Goal: Find specific page/section: Locate a particular part of the current website

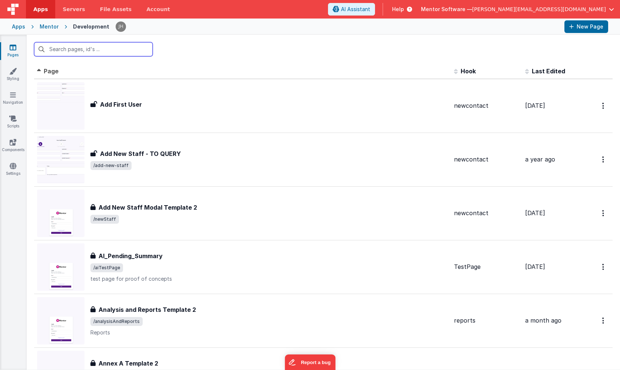
click at [91, 51] on input "text" at bounding box center [93, 49] width 118 height 14
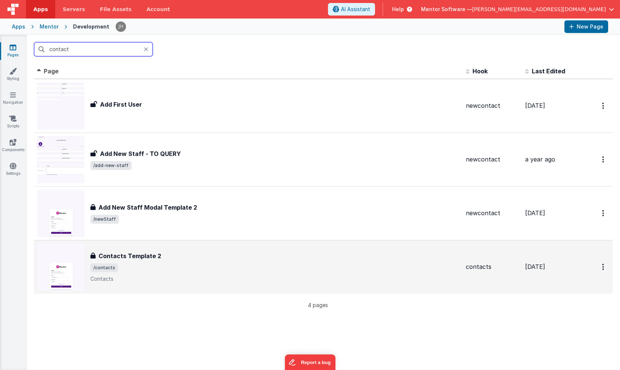
type input "contact"
click at [160, 264] on span "/contacts" at bounding box center [274, 267] width 369 height 9
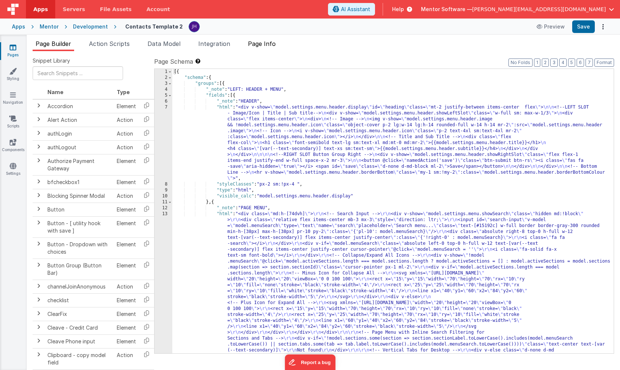
click at [267, 46] on span "Page Info" at bounding box center [262, 43] width 28 height 7
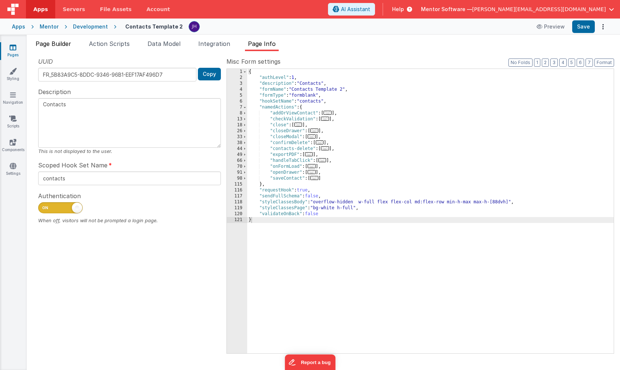
click at [45, 43] on span "Page Builder" at bounding box center [54, 43] width 36 height 7
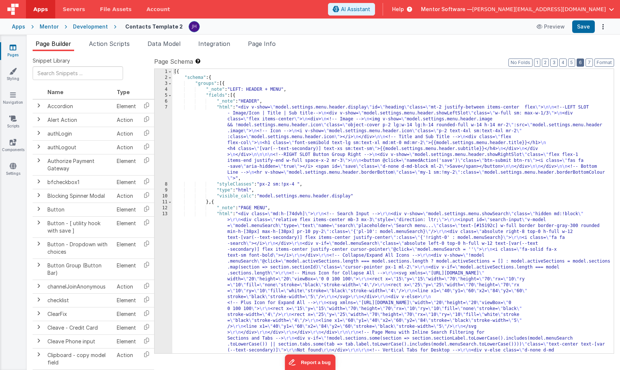
click at [581, 63] on button "6" at bounding box center [579, 63] width 7 height 8
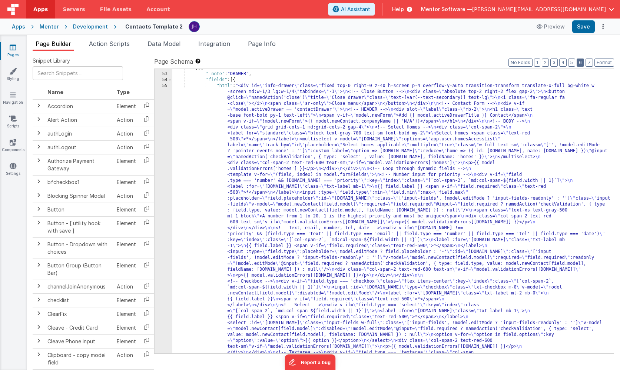
scroll to position [845, 0]
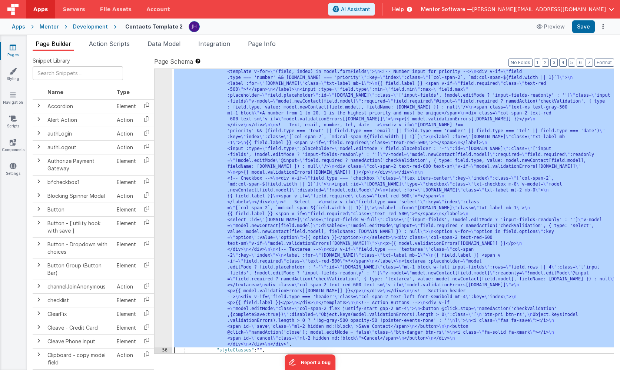
click at [158, 134] on div "55 56 57 58 59 60 61 62" at bounding box center [163, 309] width 18 height 658
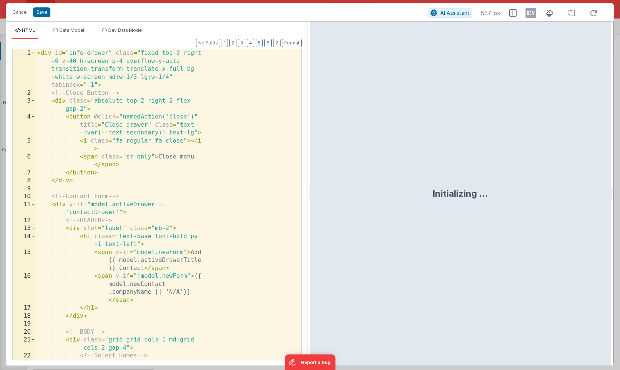
scroll to position [954, 0]
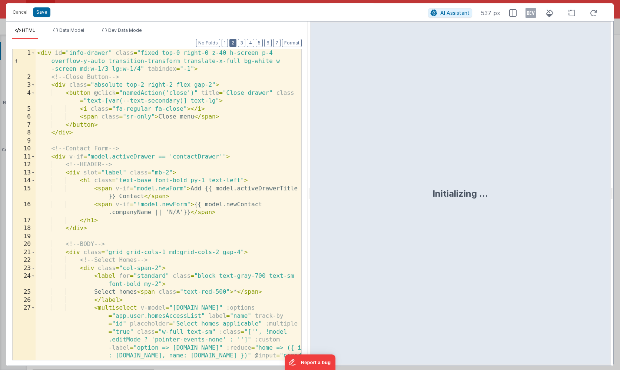
click at [234, 44] on button "2" at bounding box center [232, 43] width 7 height 8
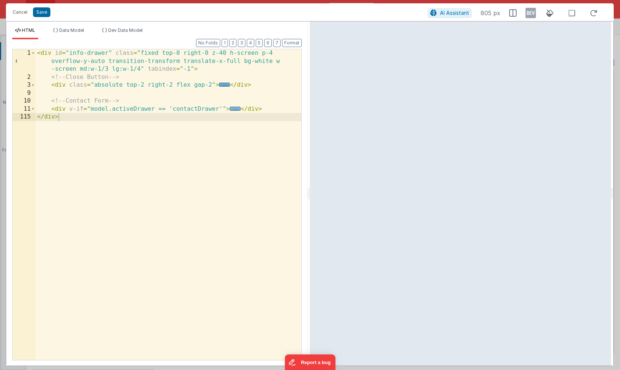
click at [234, 109] on span "..." at bounding box center [235, 109] width 11 height 4
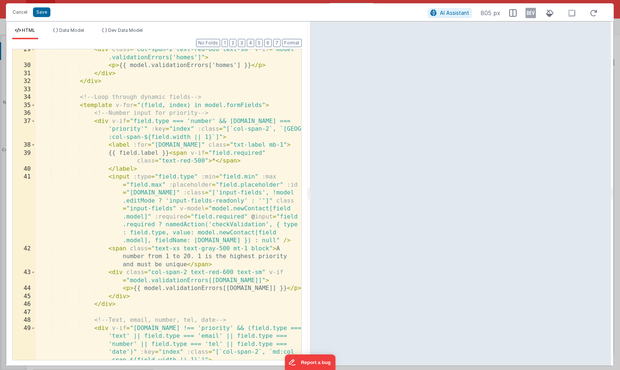
scroll to position [272, 0]
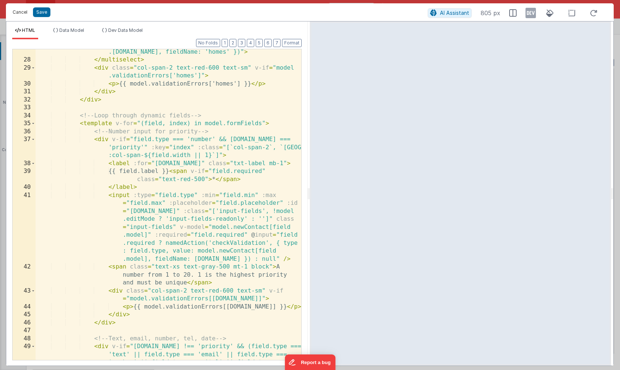
click at [20, 12] on button "Cancel" at bounding box center [20, 12] width 22 height 10
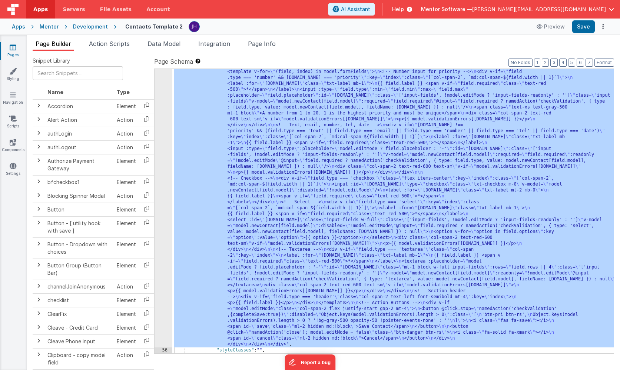
click at [10, 49] on icon at bounding box center [13, 47] width 7 height 7
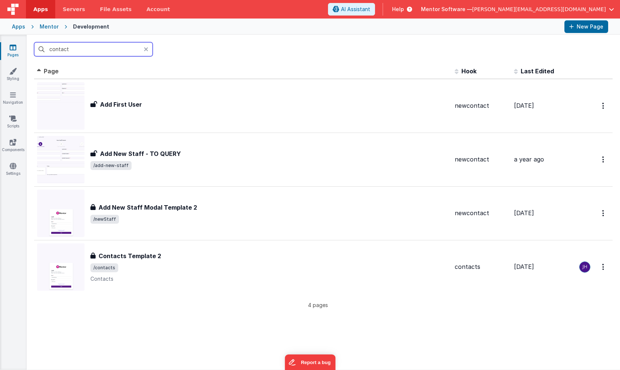
click at [64, 50] on input "contact" at bounding box center [93, 49] width 118 height 14
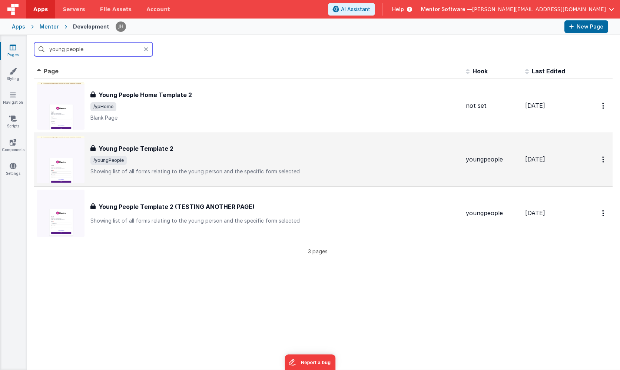
type input "young people"
click at [177, 153] on div "Young People Template 2 Young People Template 2 /youngPeople Showing list of al…" at bounding box center [274, 159] width 369 height 31
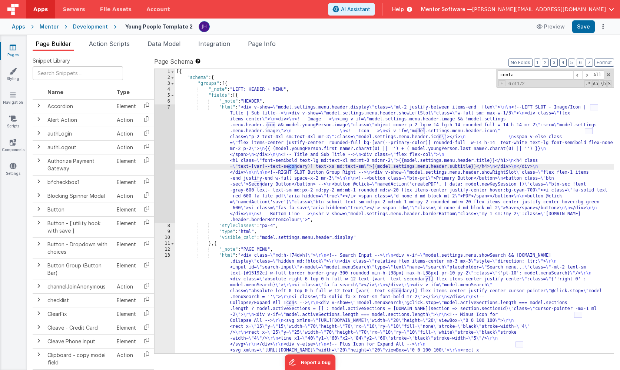
scroll to position [1574, 0]
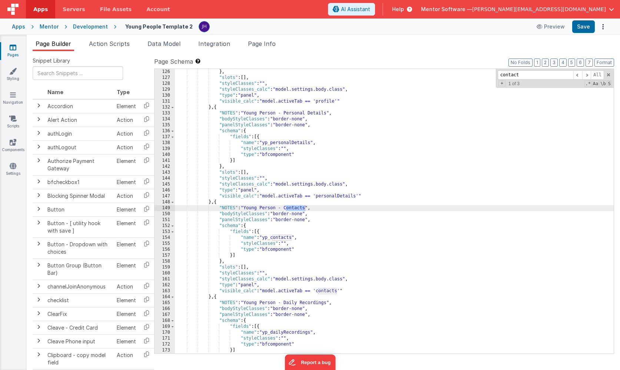
type input "contacts"
click at [13, 146] on icon at bounding box center [13, 141] width 7 height 7
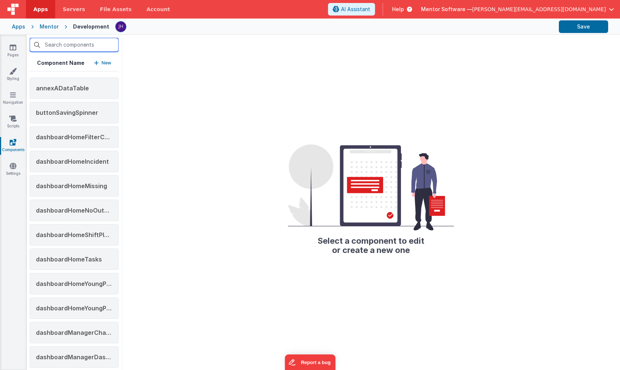
click at [68, 47] on input "text" at bounding box center [74, 45] width 89 height 14
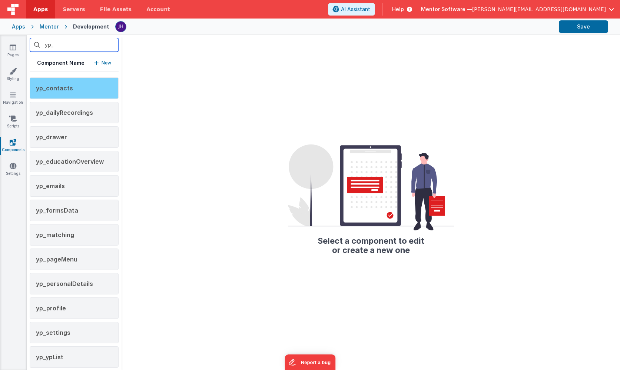
type input "yp_"
click at [65, 88] on span "yp_contacts" at bounding box center [54, 87] width 37 height 7
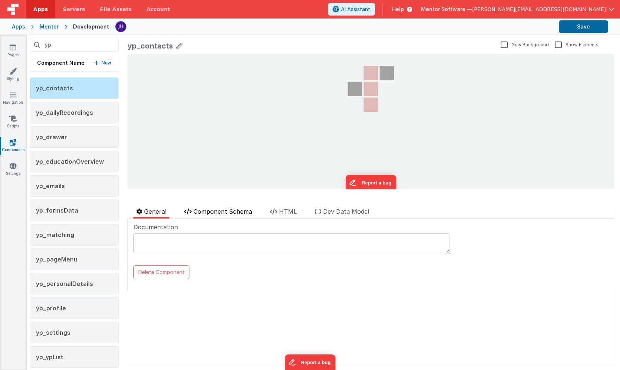
click at [224, 213] on span "Component Schema" at bounding box center [222, 211] width 59 height 7
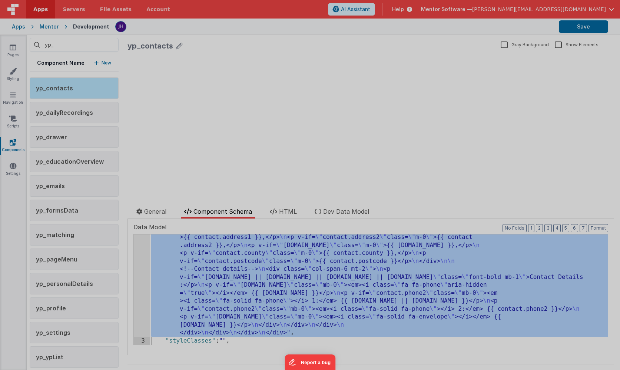
scroll to position [502, 0]
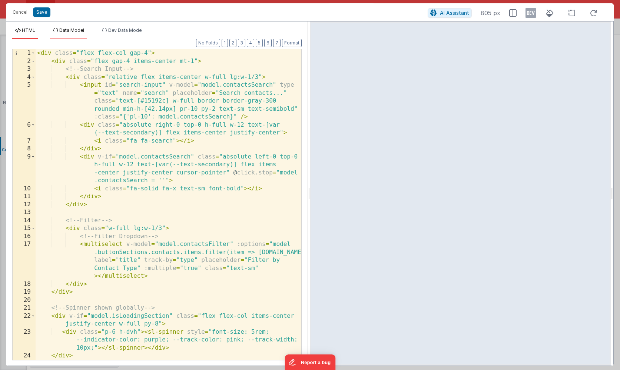
click at [74, 32] on span "Data Model" at bounding box center [71, 30] width 25 height 6
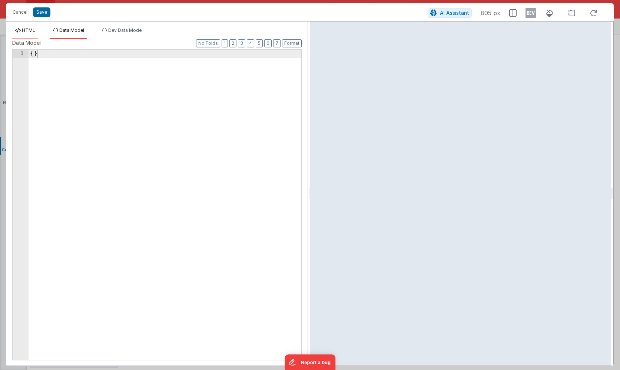
click at [37, 31] on li "HTML" at bounding box center [25, 33] width 26 height 12
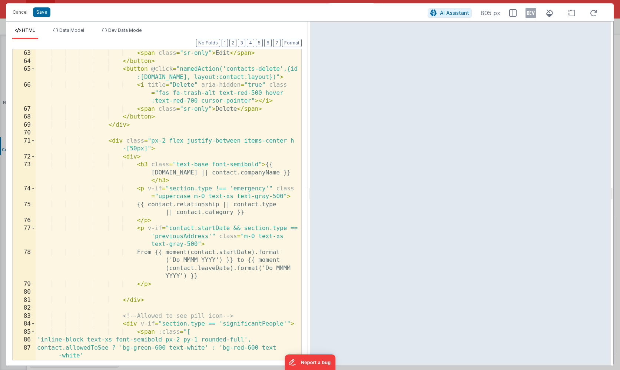
scroll to position [647, 0]
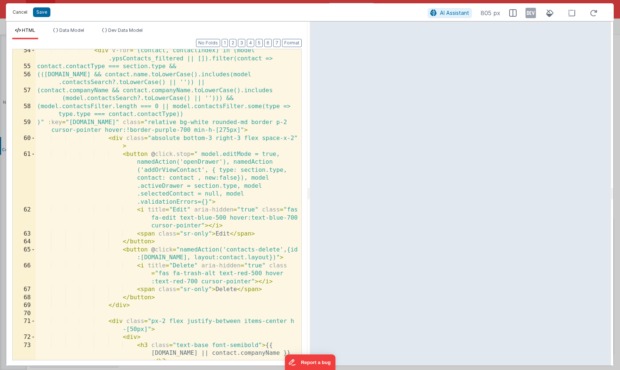
click at [16, 11] on button "Cancel" at bounding box center [20, 12] width 22 height 10
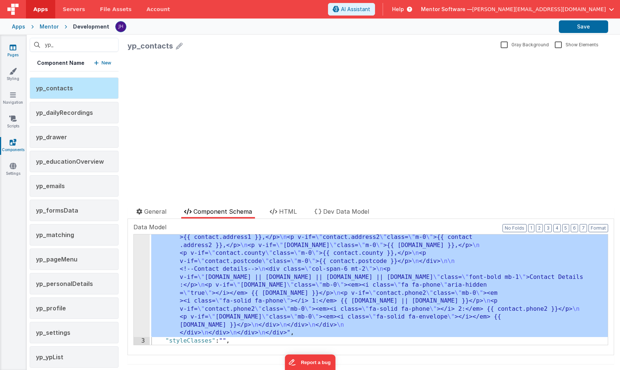
click at [12, 49] on icon at bounding box center [13, 47] width 7 height 7
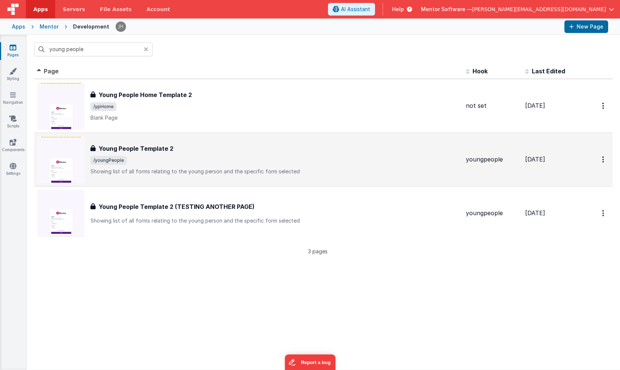
click at [172, 154] on div "Young People Template 2 Young People Template 2 /youngPeople Showing list of al…" at bounding box center [274, 159] width 369 height 31
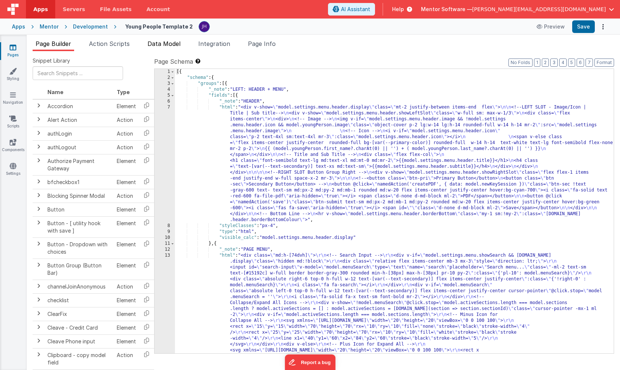
click at [161, 44] on span "Data Model" at bounding box center [163, 43] width 33 height 7
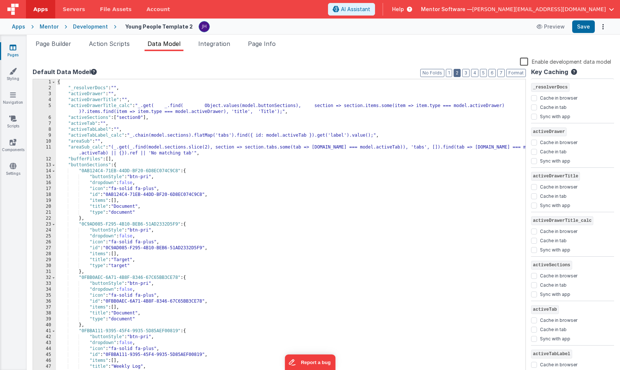
click at [457, 71] on button "2" at bounding box center [456, 73] width 7 height 8
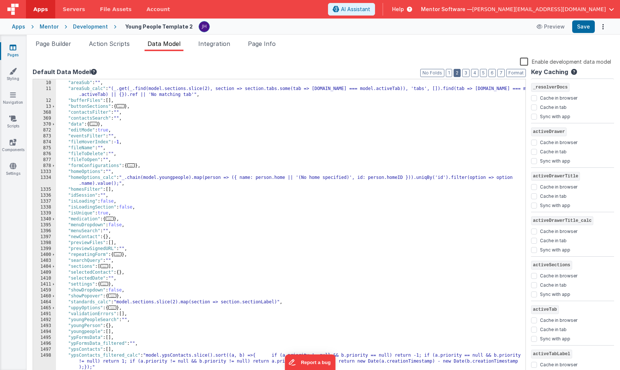
scroll to position [59, 0]
click at [238, 151] on div ""activeTabLabel_calc" : "_.chain(model.sections).flatMap('tabs').find({ id: mod…" at bounding box center [290, 228] width 469 height 309
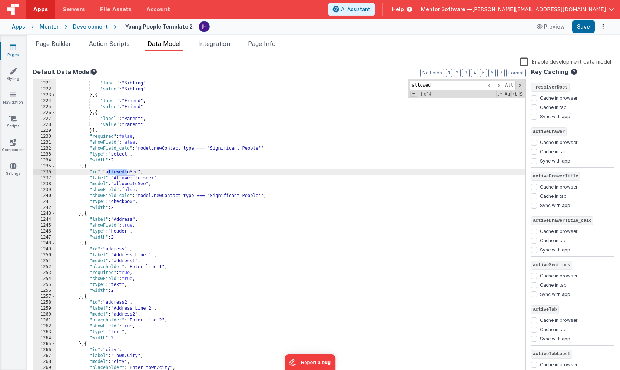
scroll to position [2192, 0]
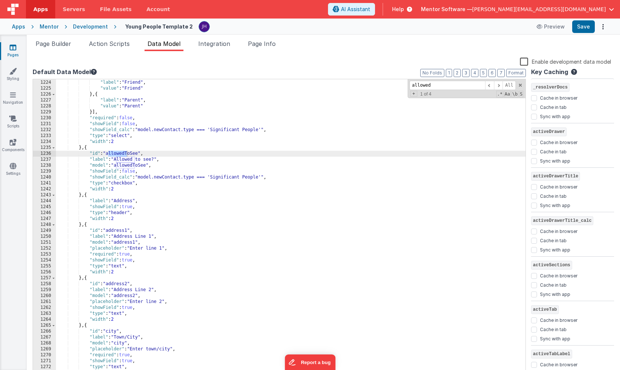
type input "allowed"
click at [128, 177] on div "} , { "label" : "Friend" , "value" : "Friend" } , { "label" : "Parent" , "value…" at bounding box center [290, 228] width 469 height 309
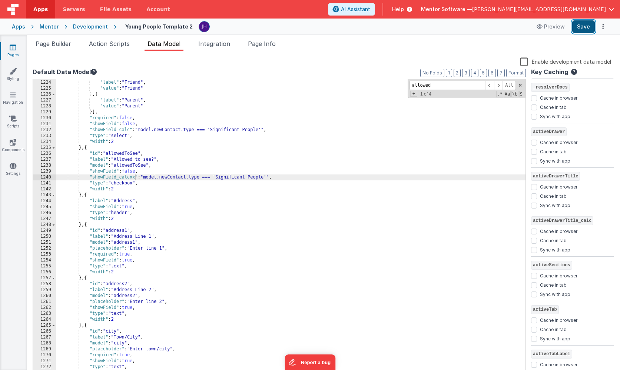
click at [579, 27] on button "Save" at bounding box center [583, 26] width 23 height 13
drag, startPoint x: 134, startPoint y: 179, endPoint x: 140, endPoint y: 179, distance: 5.9
click at [134, 179] on div "} , { "label" : "Friend" , "value" : "Friend" } , { "label" : "Parent" , "value…" at bounding box center [290, 228] width 469 height 309
click at [584, 26] on button "Save" at bounding box center [583, 26] width 23 height 13
click at [301, 59] on div "Enable development data model" at bounding box center [322, 62] width 578 height 10
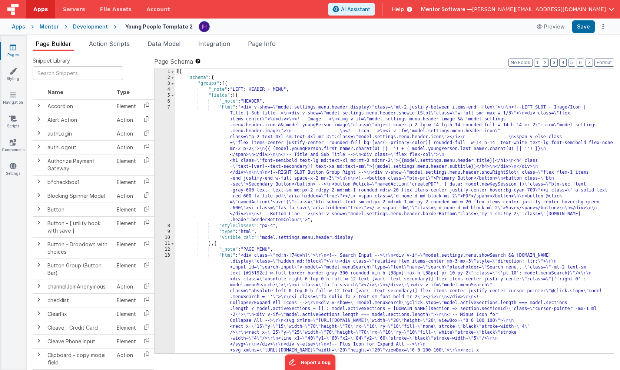
click at [13, 47] on icon at bounding box center [13, 47] width 7 height 7
